Goal: Information Seeking & Learning: Learn about a topic

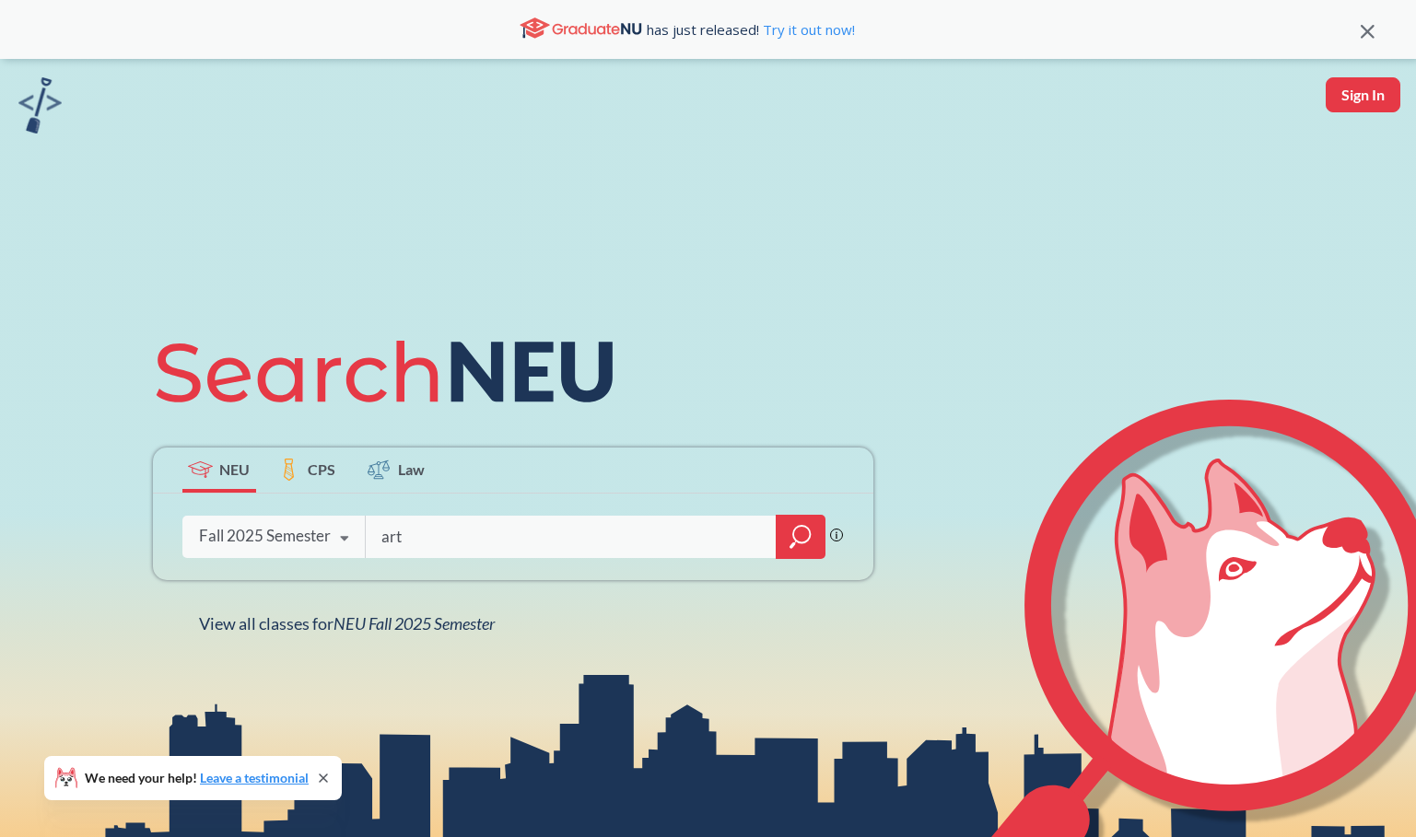
type input "artg"
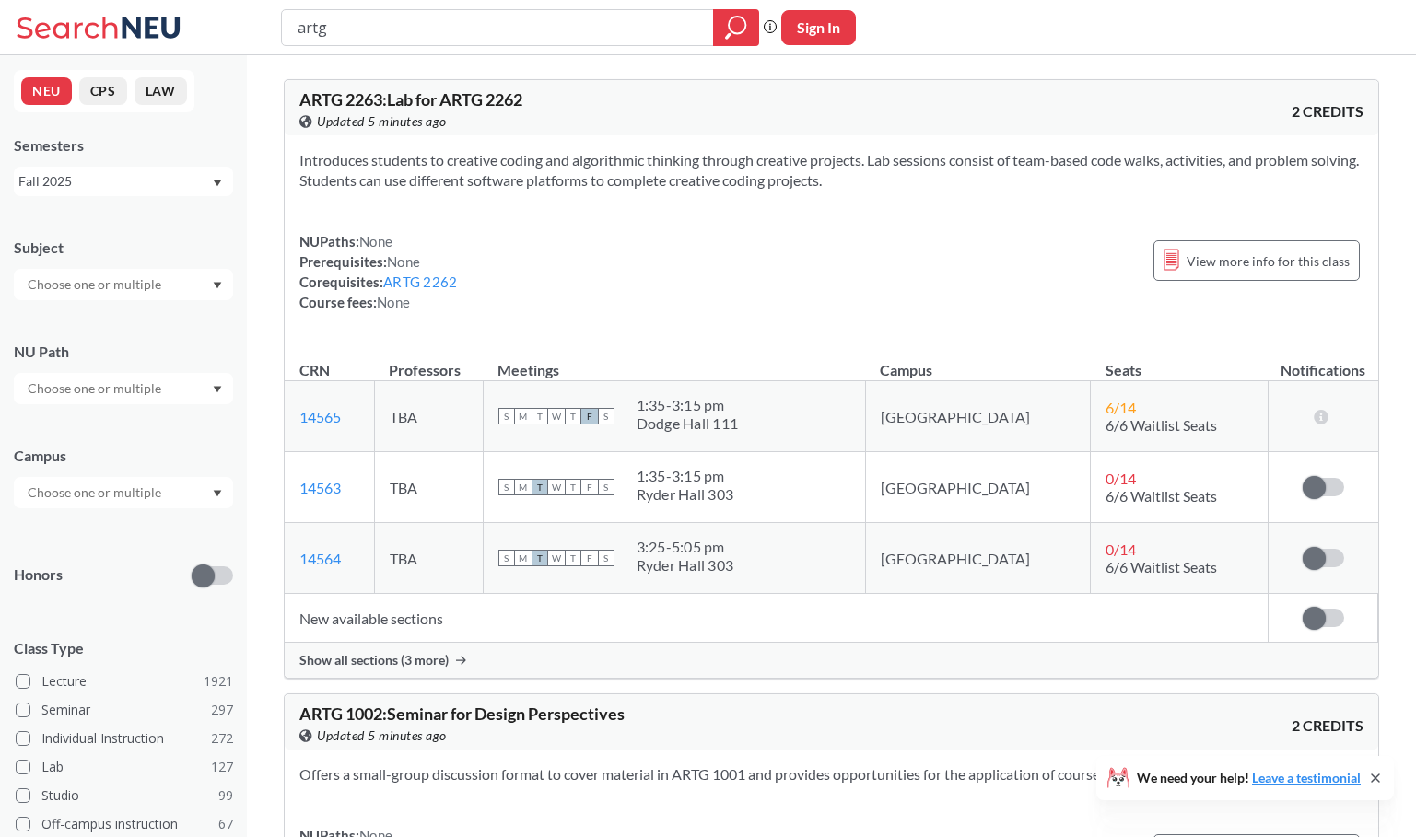
click at [852, 265] on div "NUPaths: None Prerequisites: None Corequisites: ARTG 2262 Course fees: None Vie…" at bounding box center [831, 271] width 1064 height 81
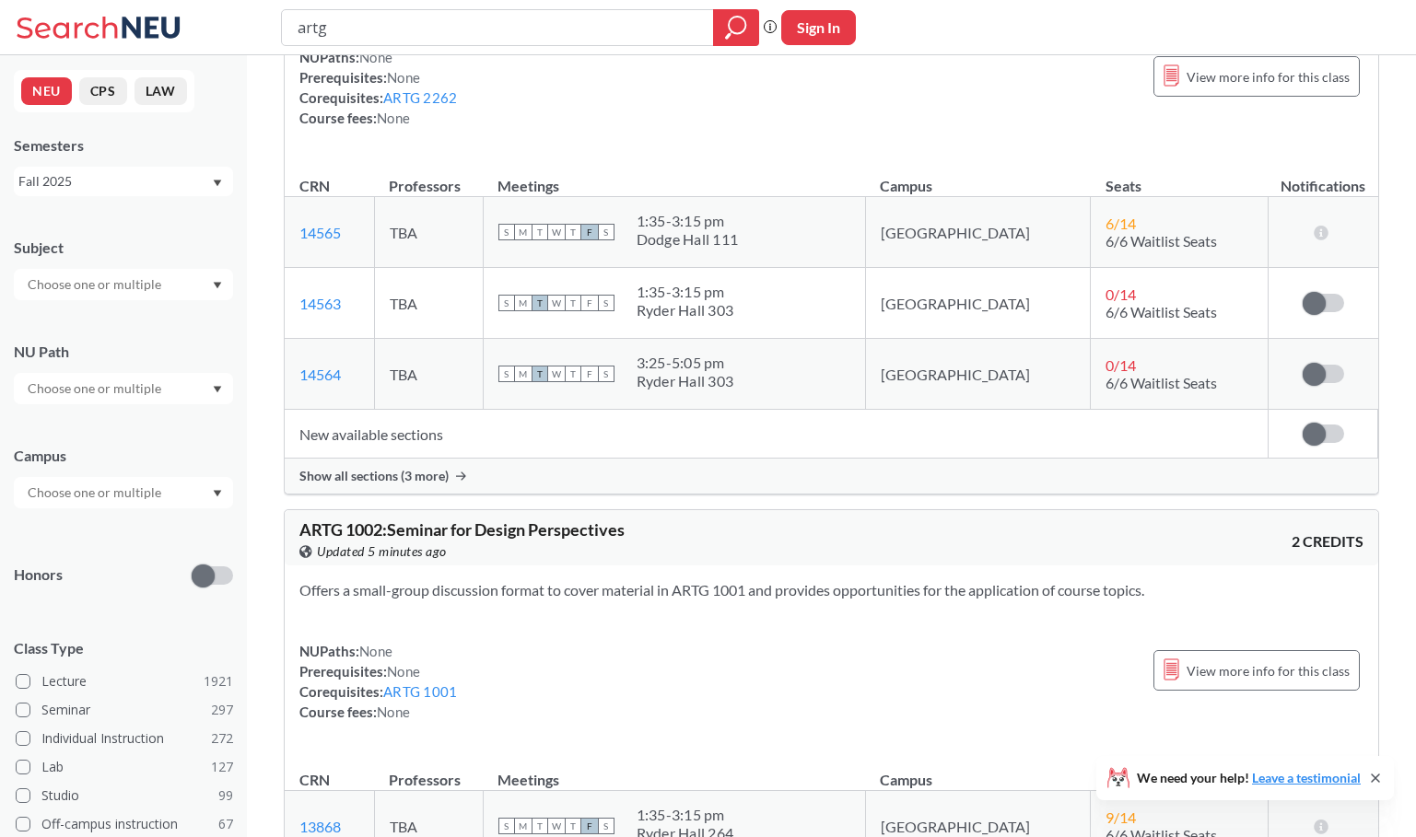
scroll to position [221, 0]
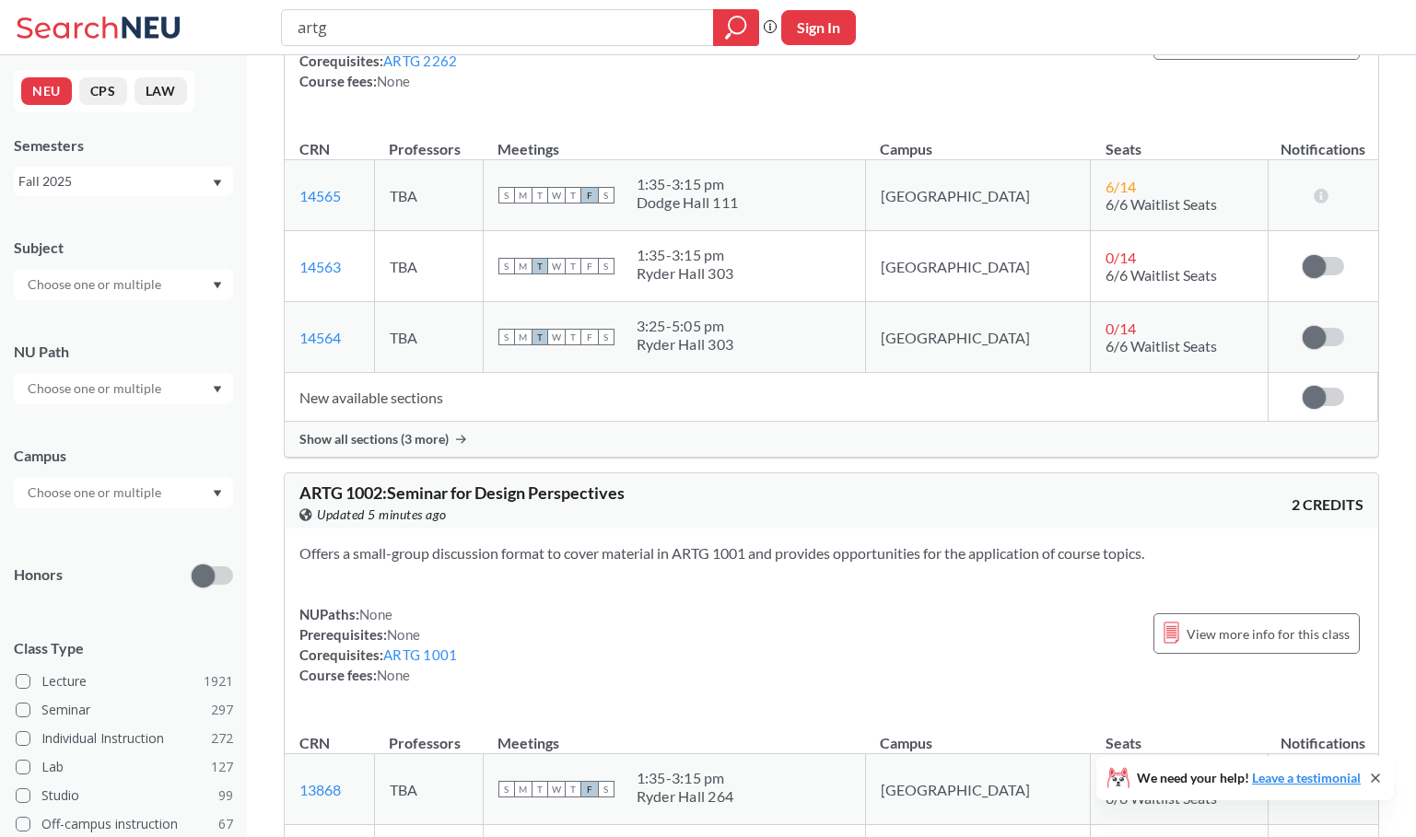
click at [1373, 776] on icon at bounding box center [1375, 778] width 7 height 7
click at [506, 36] on input "artg" at bounding box center [498, 27] width 404 height 31
type input "artg 2262"
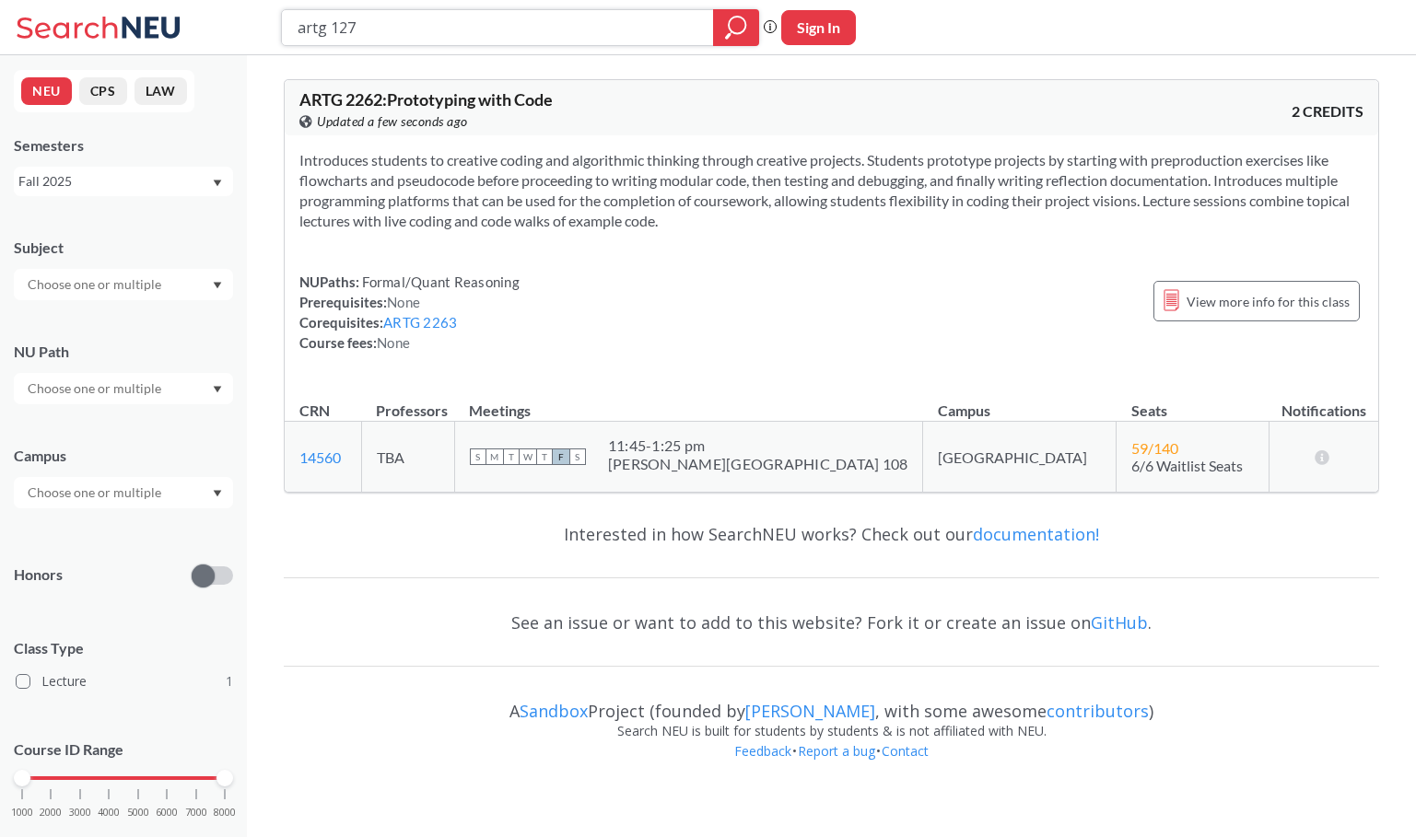
type input "artg 1270"
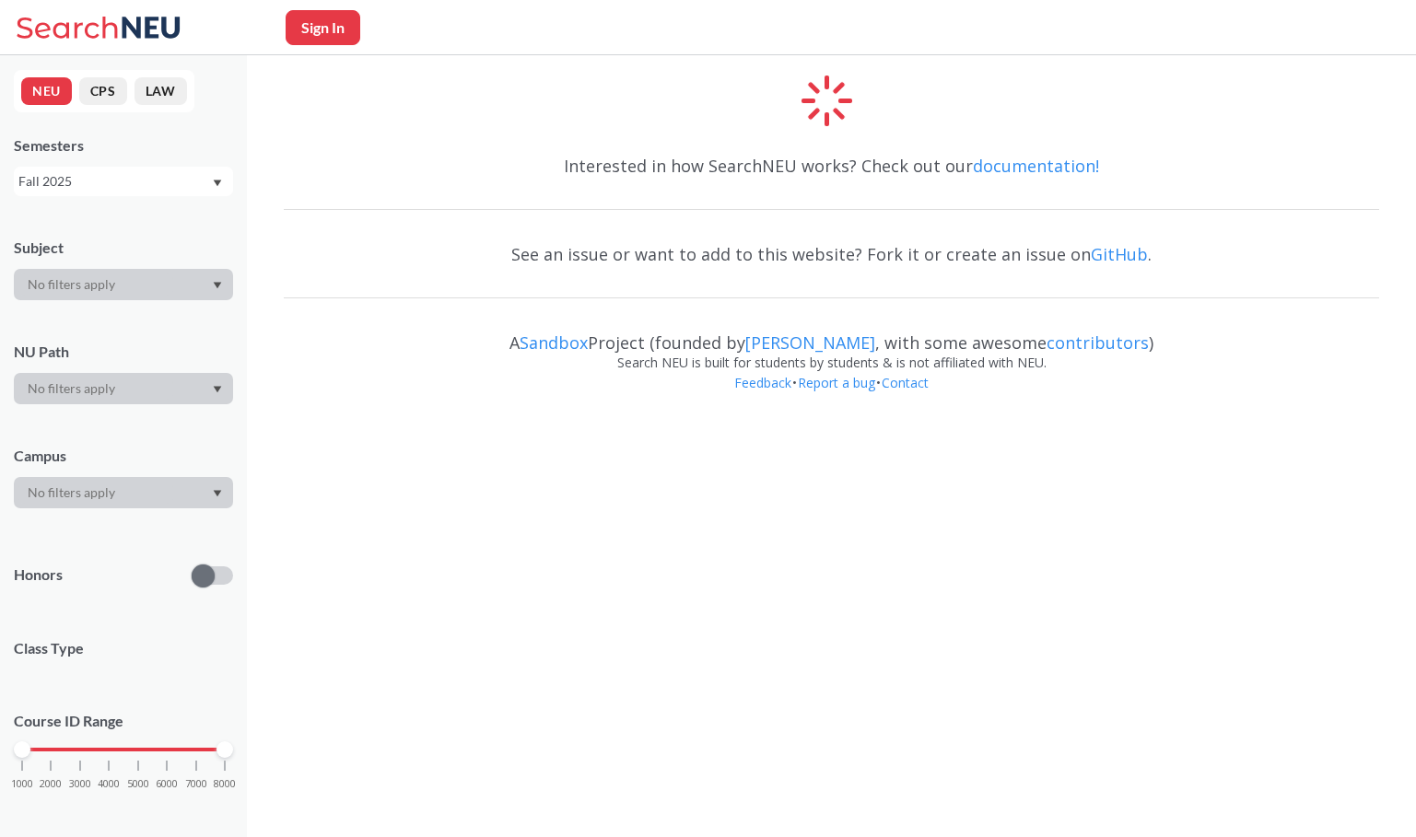
click at [384, 69] on div "Interested in how SearchNEU works? Check out our documentation! See an issue or…" at bounding box center [831, 238] width 1169 height 366
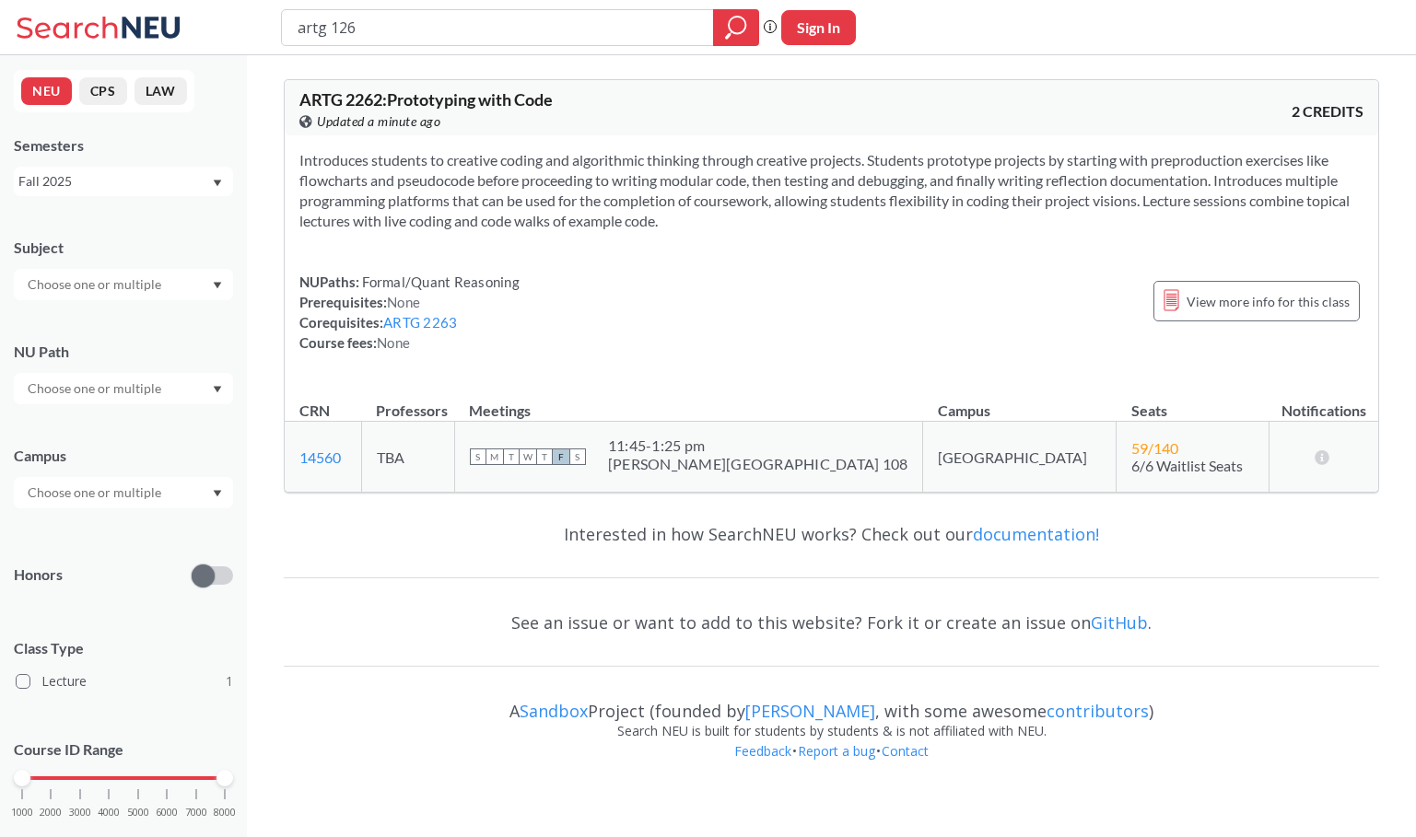
type input "artg 1260"
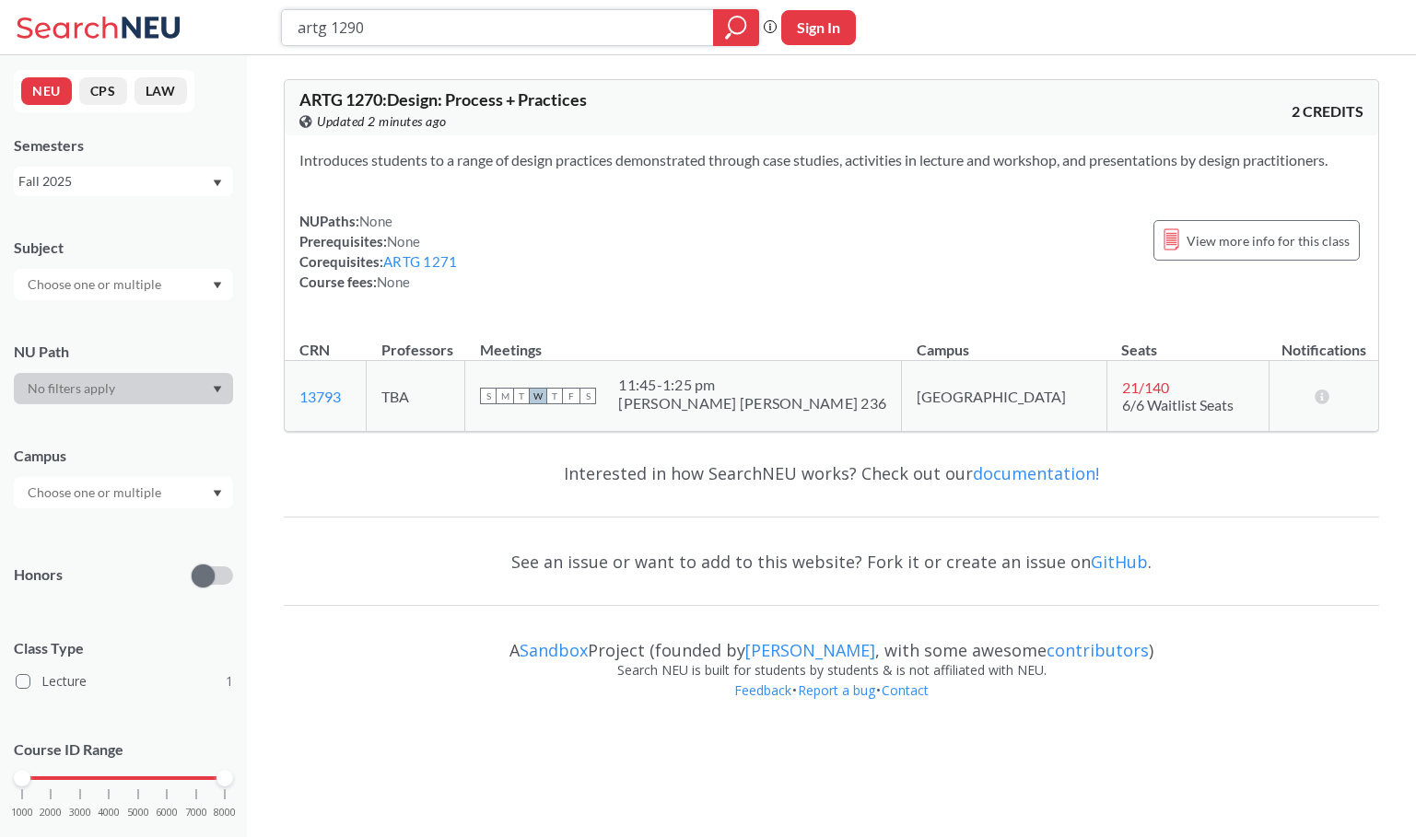
type input "artg 1290"
click at [733, 27] on icon "magnifying glass" at bounding box center [736, 28] width 22 height 26
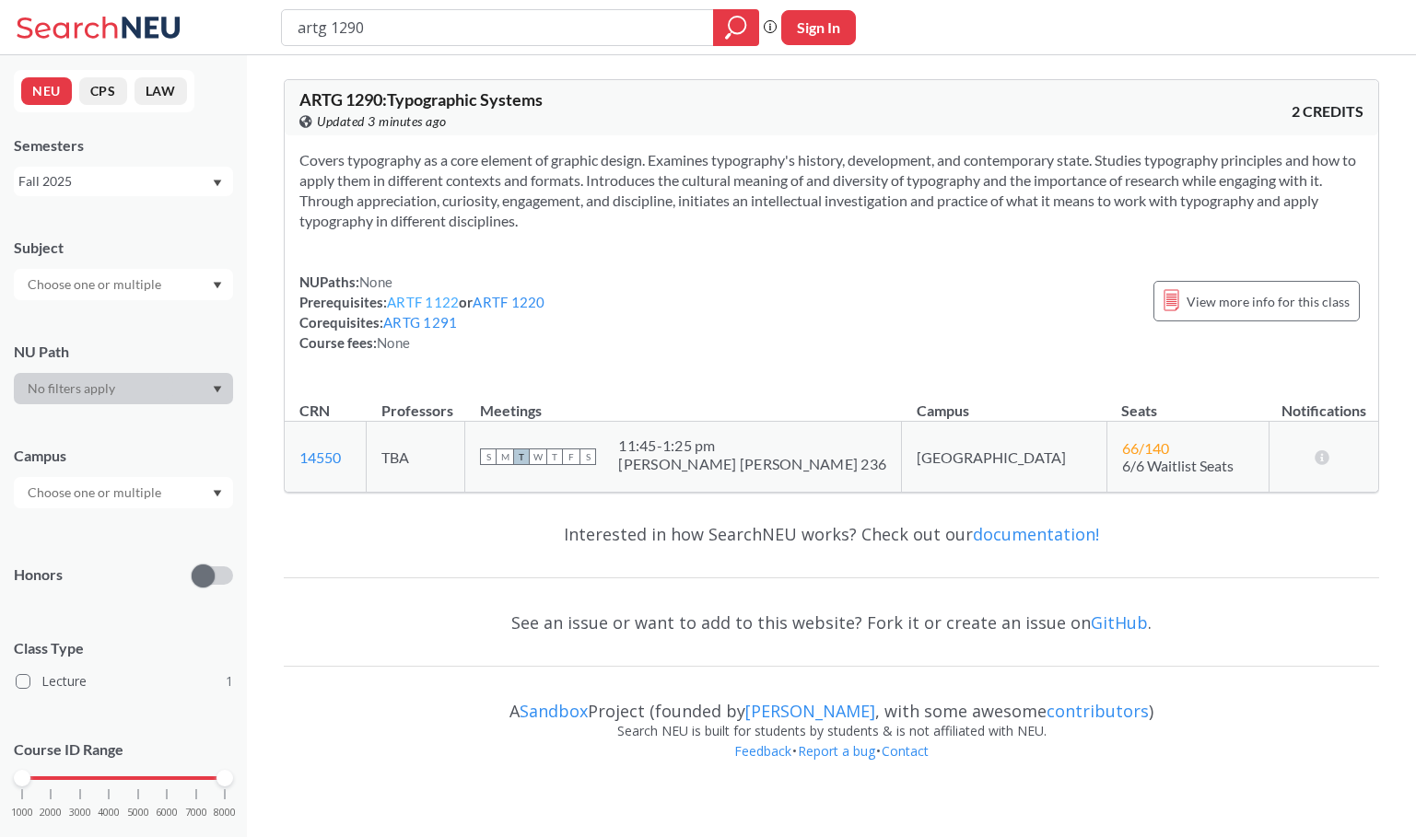
click at [433, 303] on link "ARTF 1122" at bounding box center [423, 302] width 72 height 17
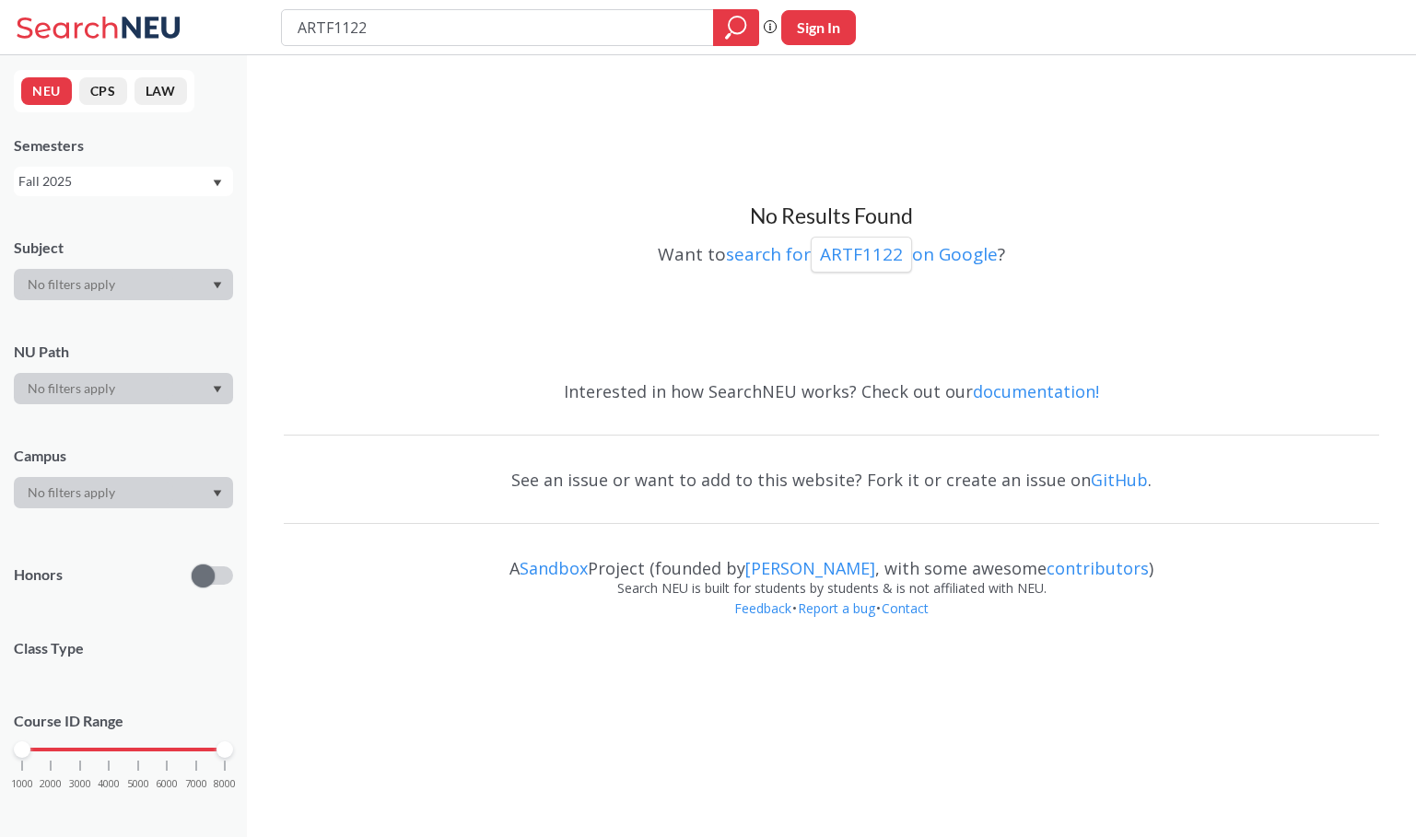
type input "artg 1290"
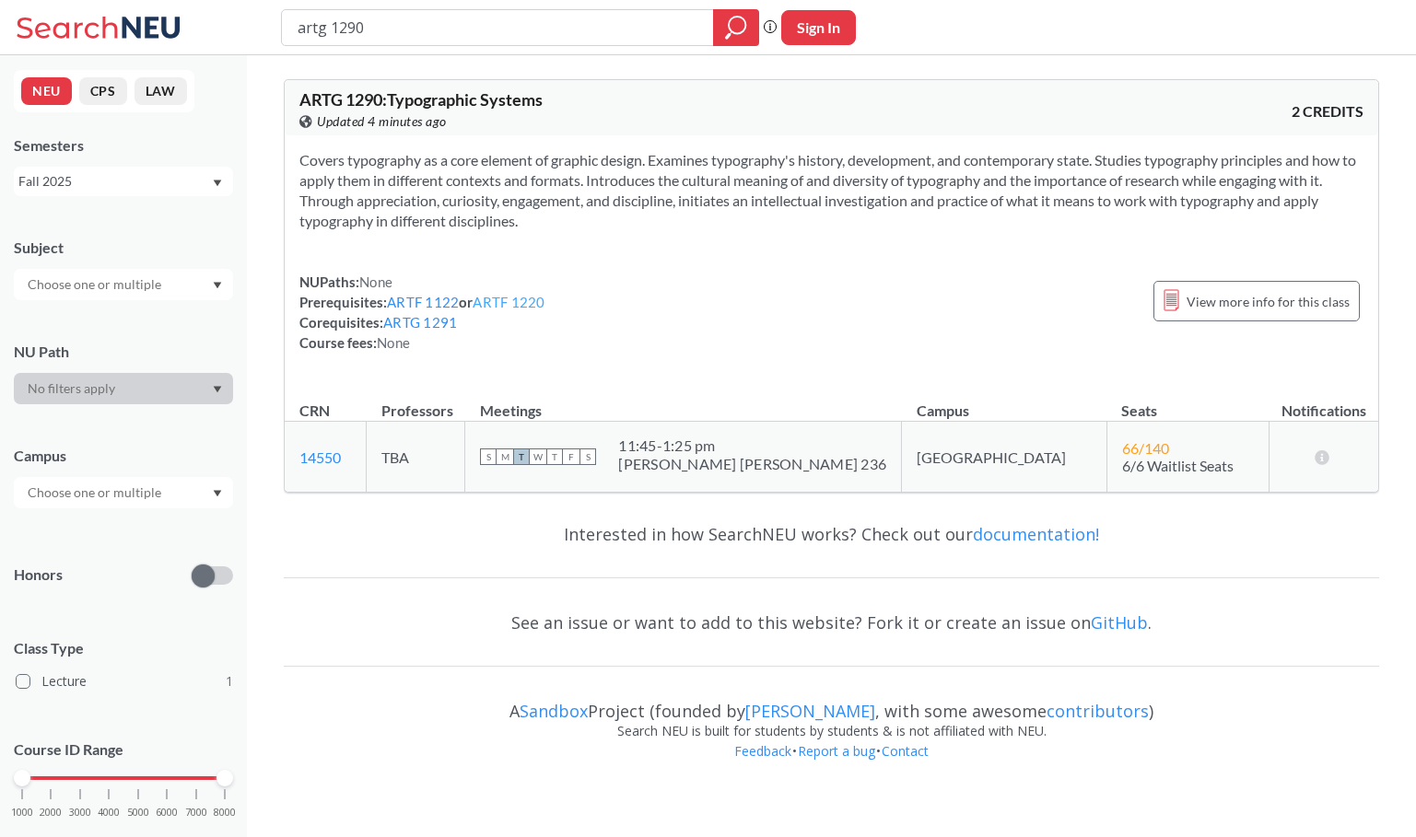
click at [530, 306] on link "ARTF 1220" at bounding box center [509, 302] width 72 height 17
click at [463, 31] on input "artg 1290" at bounding box center [498, 27] width 404 height 31
type input "artg 1270"
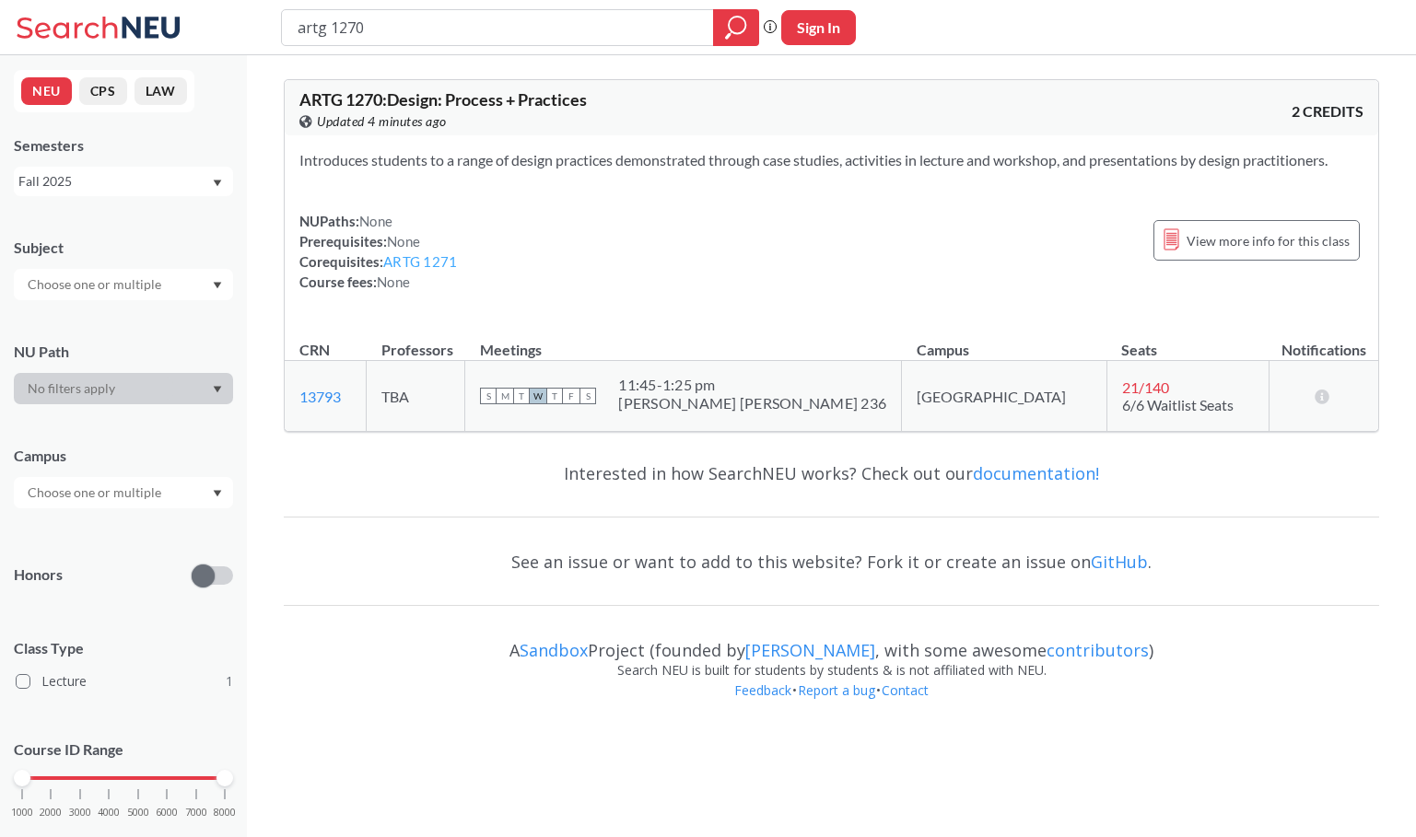
click at [446, 260] on link "ARTG 1271" at bounding box center [420, 261] width 74 height 17
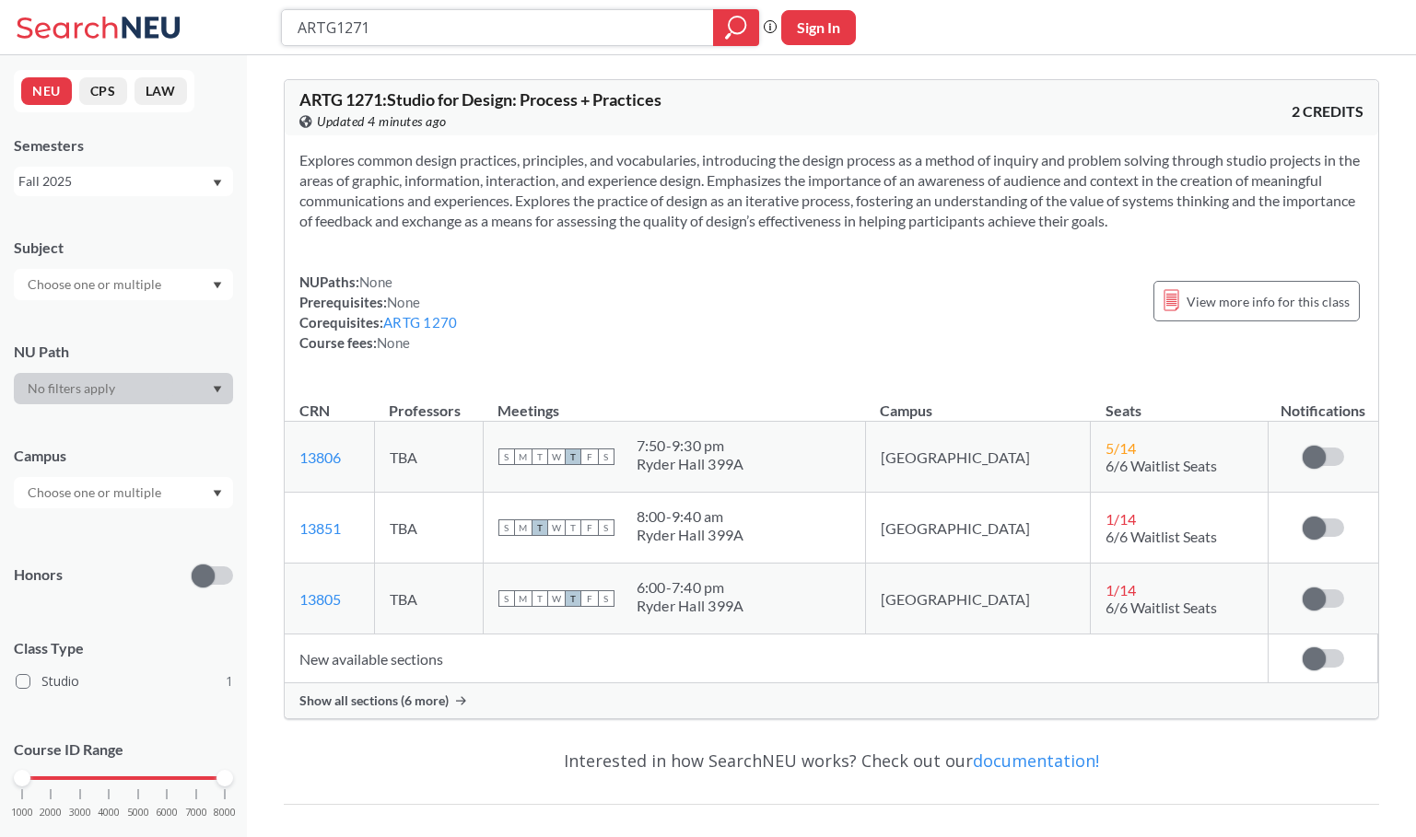
drag, startPoint x: 426, startPoint y: 35, endPoint x: 224, endPoint y: 4, distance: 205.1
click at [224, 4] on div "ARTG1271 Phrase search guarantees the exact search appears in the results. Ex. …" at bounding box center [708, 27] width 1416 height 55
type input "intb 1203"
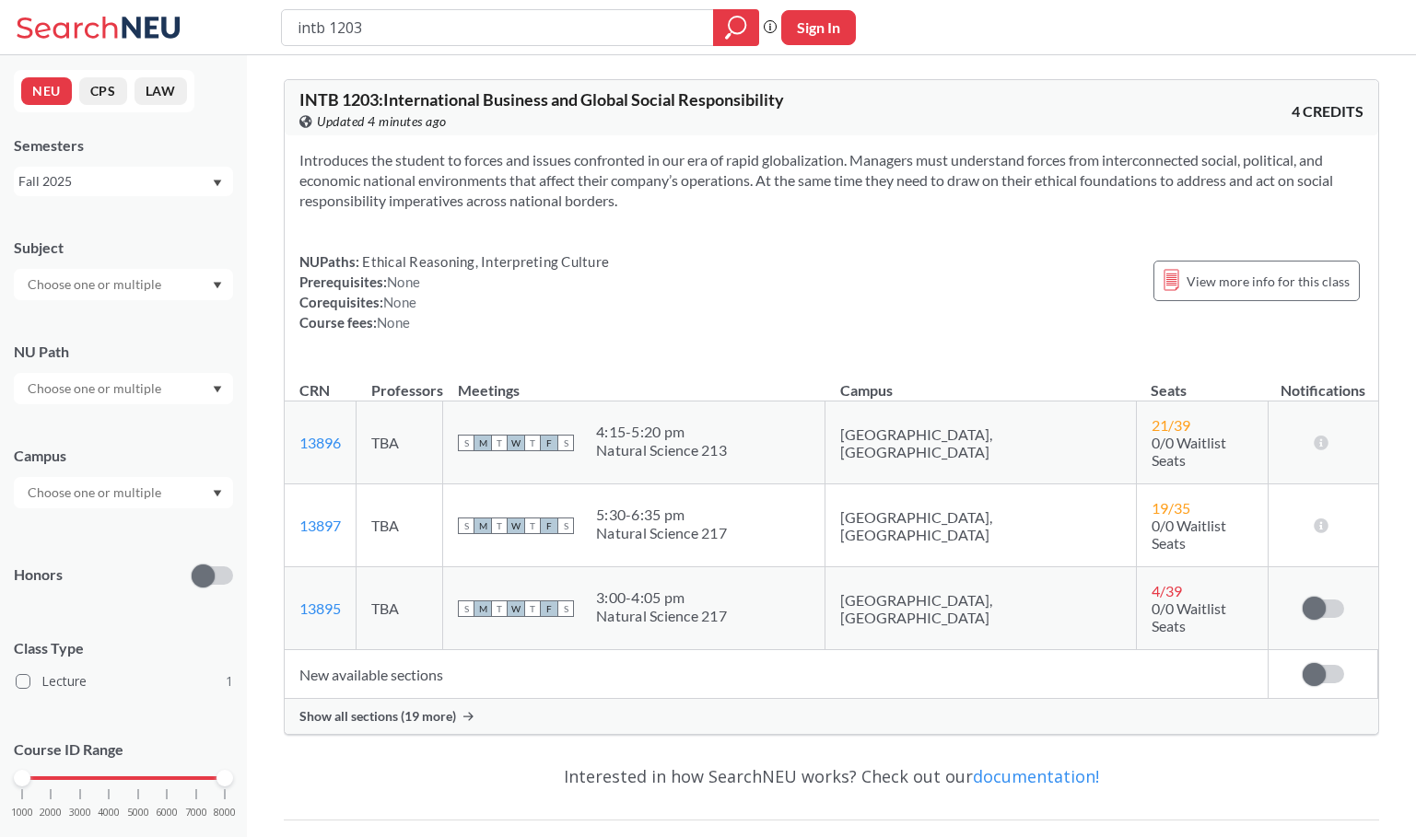
click at [216, 496] on icon "Dropdown arrow" at bounding box center [217, 493] width 9 height 7
click at [166, 533] on div "Boston ( 1 )" at bounding box center [128, 534] width 208 height 20
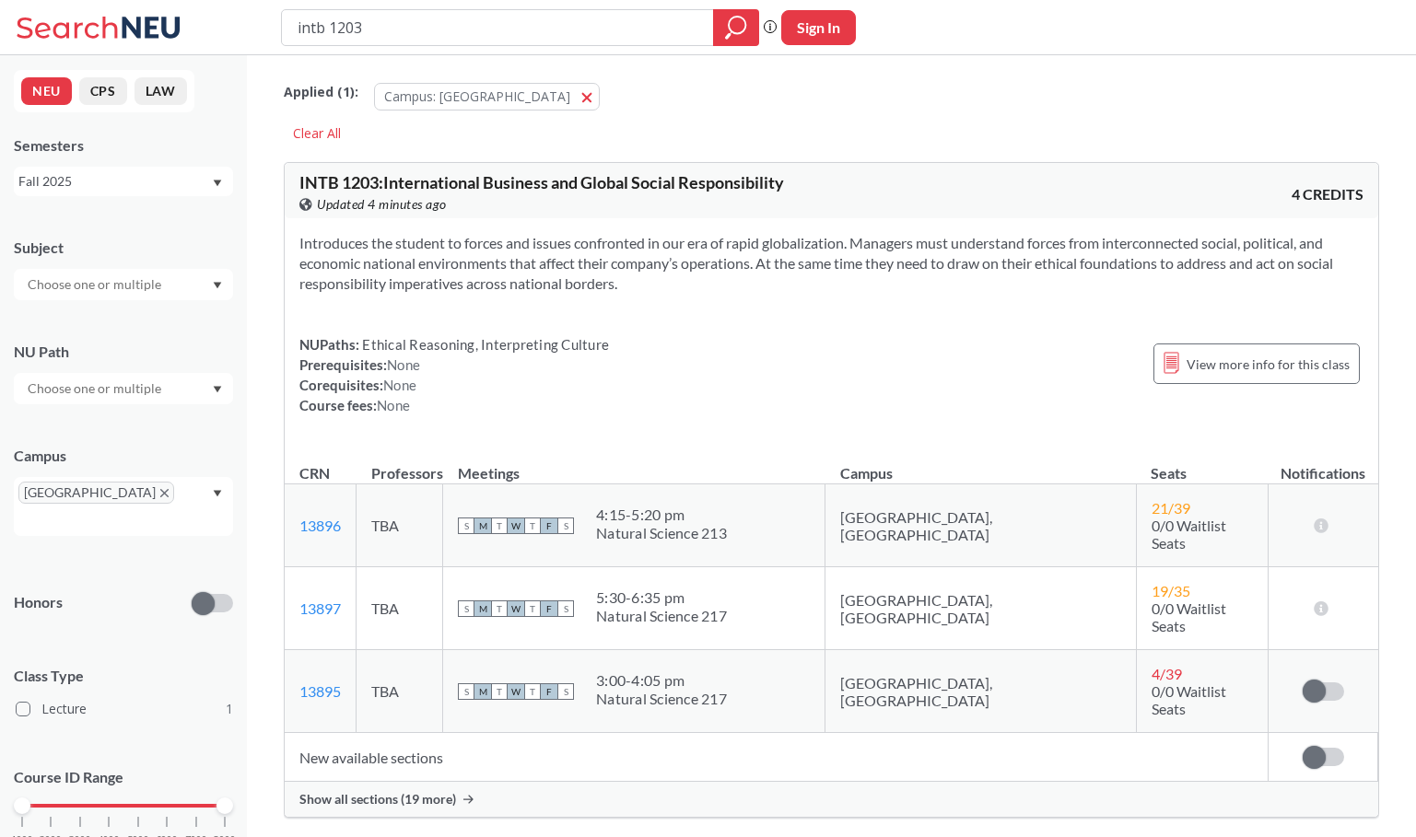
click at [773, 337] on div "NUPaths: Ethical Reasoning, Interpreting Culture Prerequisites: None Corequisit…" at bounding box center [831, 374] width 1064 height 81
drag, startPoint x: 450, startPoint y: 18, endPoint x: 167, endPoint y: 37, distance: 284.3
click at [167, 37] on div "intb 1203 Phrase search guarantees the exact search appears in the results. Ex.…" at bounding box center [708, 27] width 1416 height 55
type input "orgb 3203"
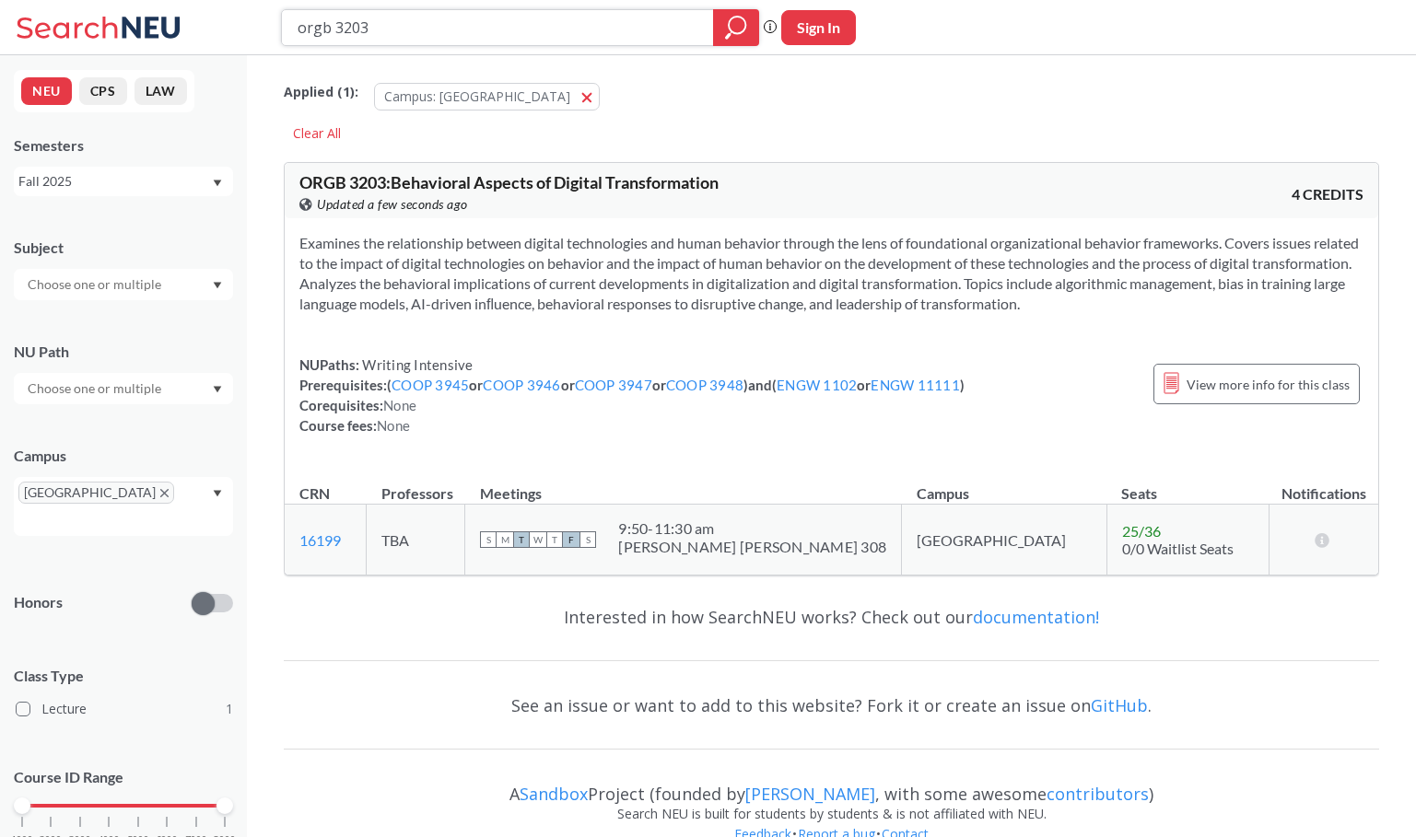
drag, startPoint x: 429, startPoint y: 29, endPoint x: 183, endPoint y: 28, distance: 246.0
click at [183, 28] on div "orgb 3203 Phrase search guarantees the exact search appears in the results. Ex.…" at bounding box center [708, 27] width 1416 height 55
type input "intb 1203"
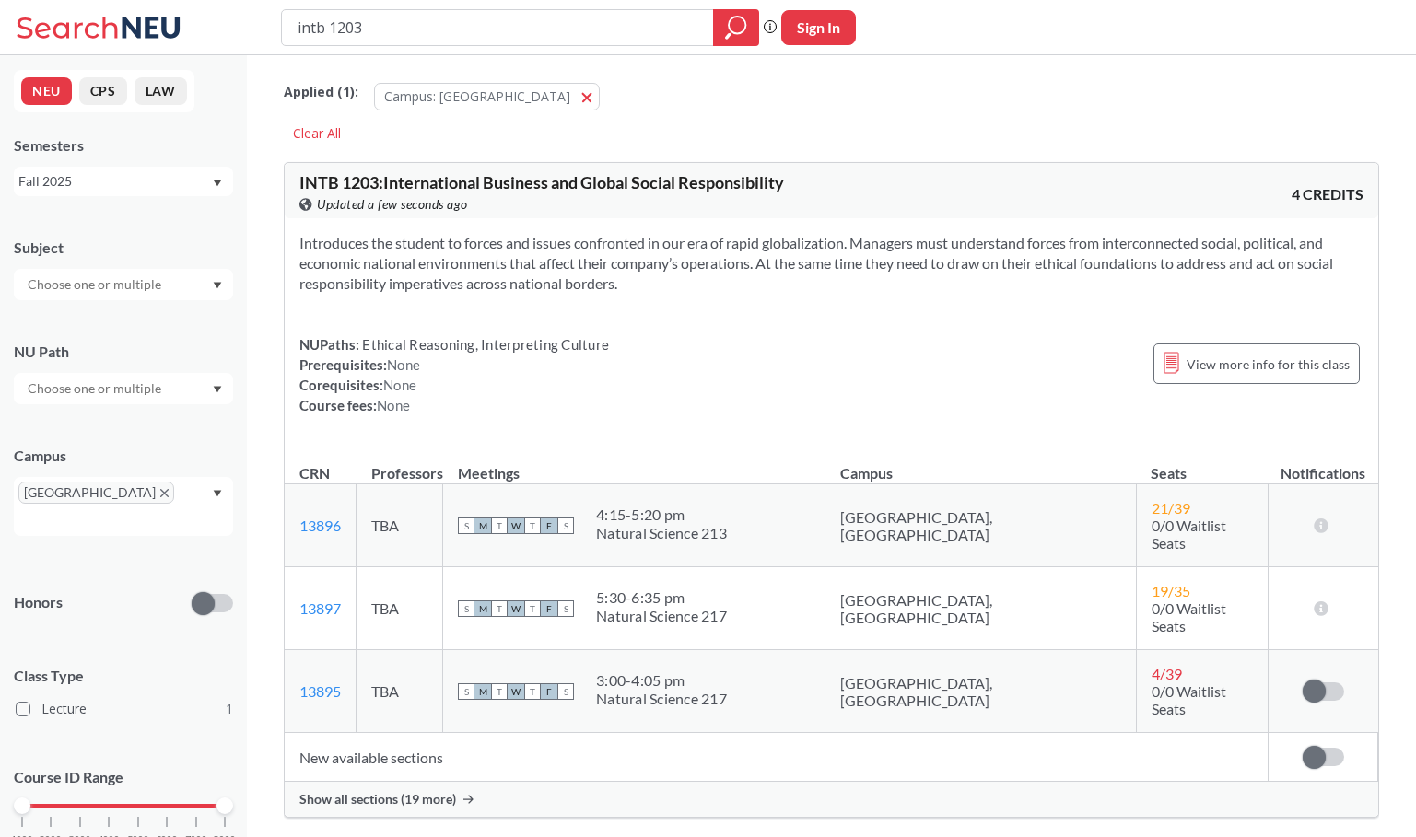
click at [216, 495] on icon "Dropdown arrow" at bounding box center [217, 493] width 9 height 7
click at [160, 492] on icon "X to remove pill" at bounding box center [164, 493] width 8 height 8
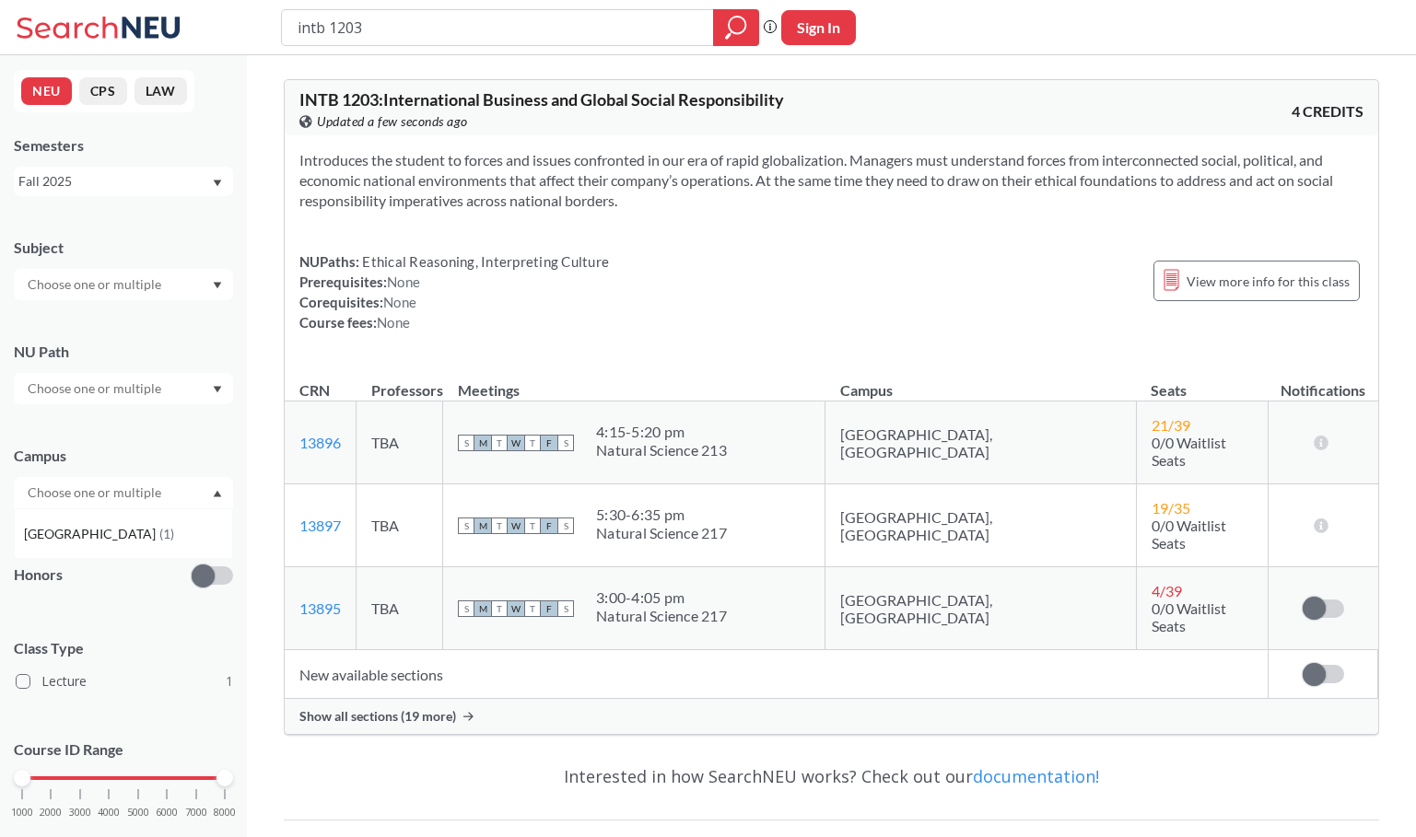
click at [716, 336] on div "Introduces the student to forces and issues confronted in our era of rapid glob…" at bounding box center [831, 248] width 1093 height 227
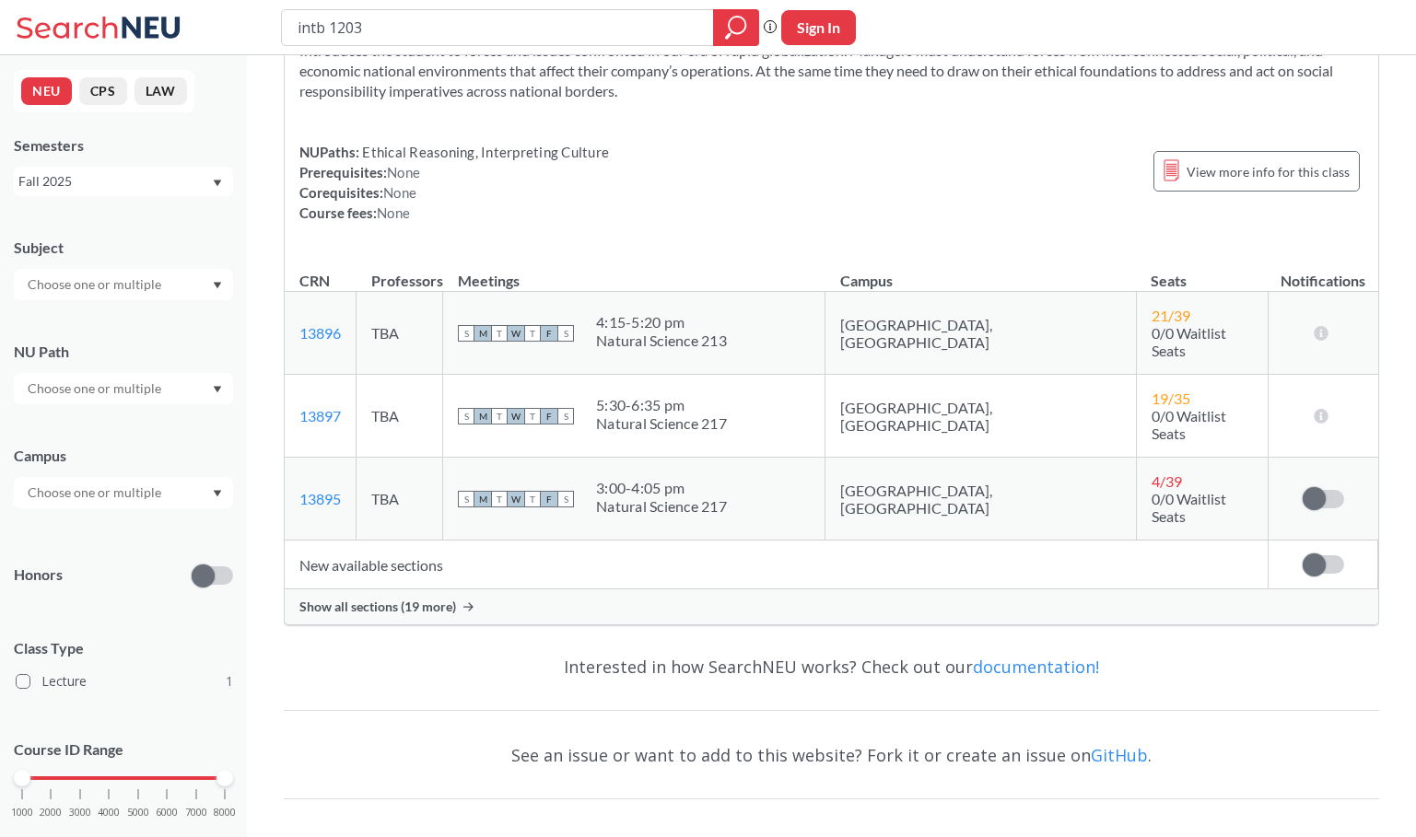
scroll to position [111, 0]
click at [209, 495] on div at bounding box center [123, 492] width 219 height 31
click at [240, 471] on div "NEU CPS LAW Semesters Fall 2025 Subject NU Path Campus Honors Class Type Lectur…" at bounding box center [123, 446] width 247 height 782
click at [302, 728] on div "See an issue or want to add to this website? Fork it or create an issue on GitH…" at bounding box center [831, 754] width 1095 height 53
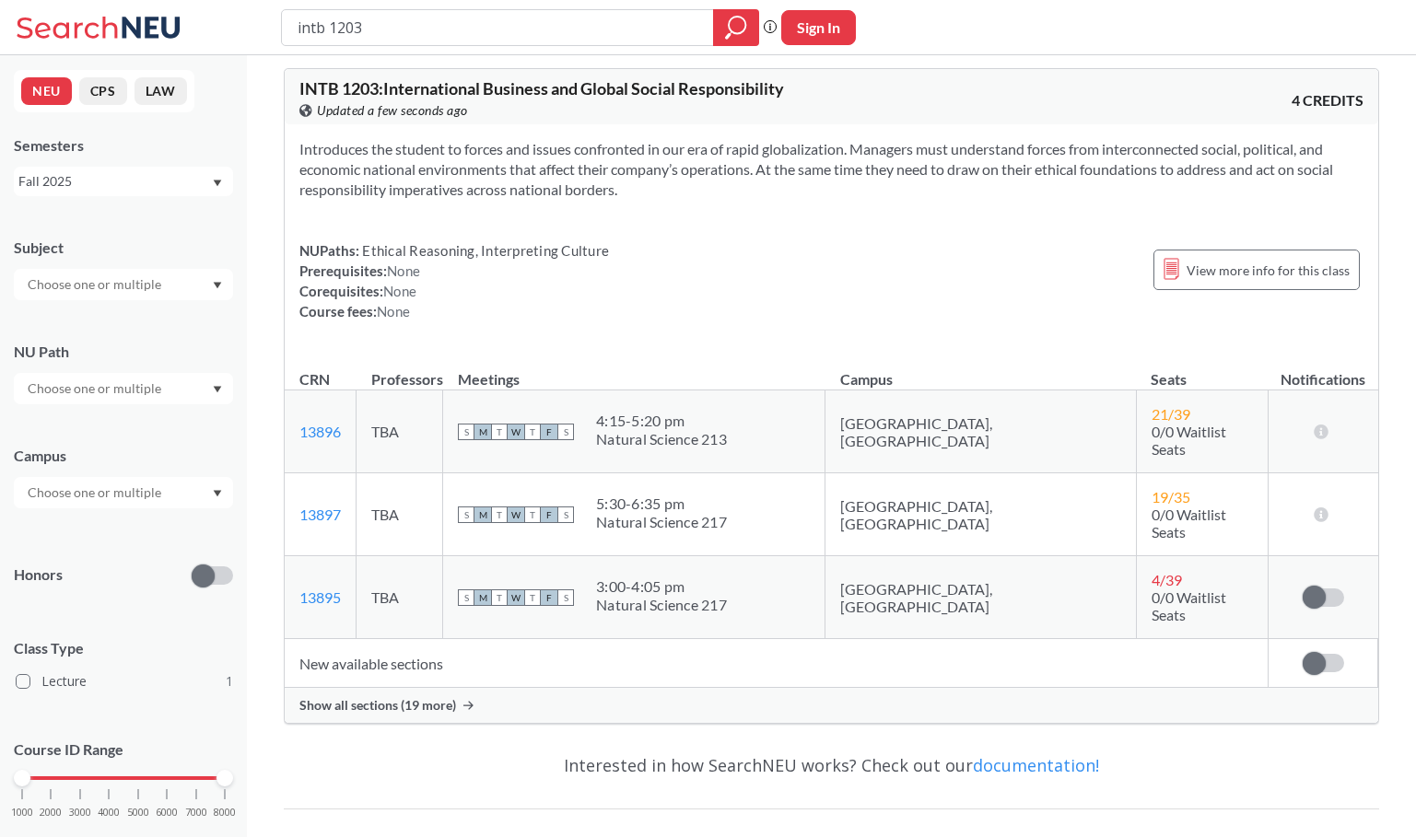
scroll to position [0, 0]
